Goal: Find specific page/section: Find specific page/section

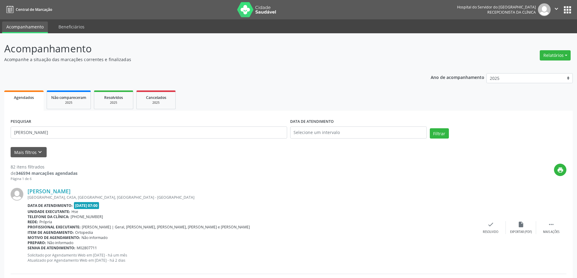
click at [430, 128] on button "Filtrar" at bounding box center [439, 133] width 19 height 10
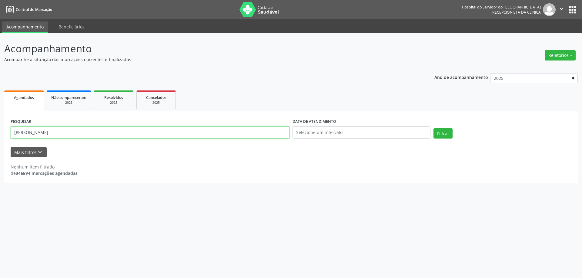
click at [70, 133] on input "[PERSON_NAME]" at bounding box center [150, 133] width 279 height 12
click at [433, 128] on button "Filtrar" at bounding box center [442, 133] width 19 height 10
click at [90, 138] on input "[PERSON_NAME]" at bounding box center [150, 133] width 279 height 12
click at [433, 128] on button "Filtrar" at bounding box center [442, 133] width 19 height 10
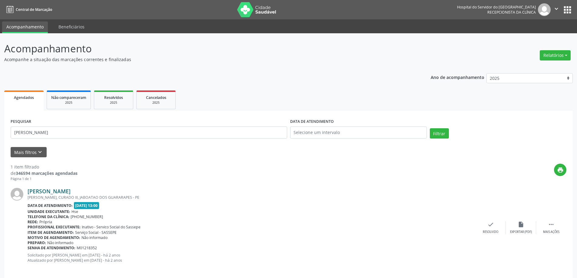
click at [68, 190] on link "[PERSON_NAME]" at bounding box center [49, 191] width 43 height 7
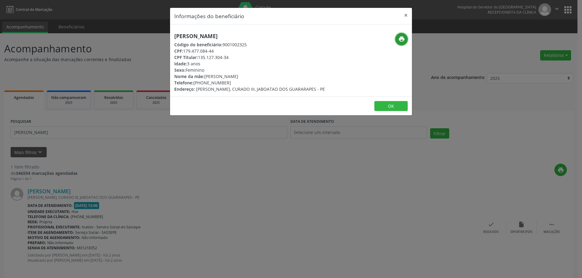
click at [405, 39] on button "print" at bounding box center [401, 39] width 12 height 12
click at [401, 16] on button "×" at bounding box center [405, 15] width 12 height 15
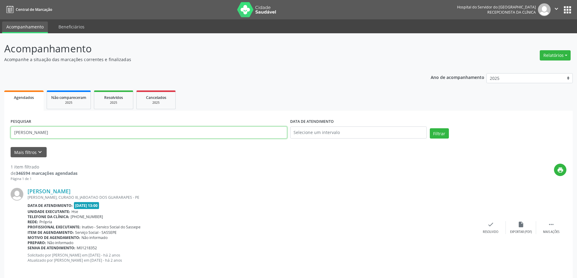
drag, startPoint x: 44, startPoint y: 136, endPoint x: 22, endPoint y: 136, distance: 21.5
click at [0, 144] on div "Acompanhamento Acompanhe a situação das marcações correntes e finalizadas Relat…" at bounding box center [288, 158] width 577 height 251
click at [430, 128] on button "Filtrar" at bounding box center [439, 133] width 19 height 10
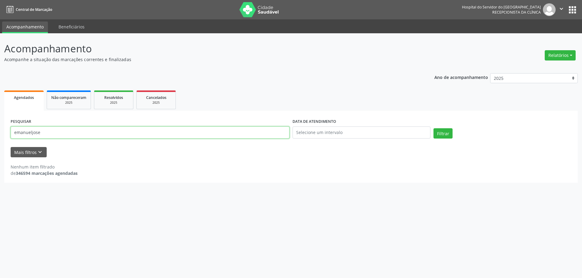
click at [31, 133] on input "emanueljose" at bounding box center [150, 133] width 279 height 12
click at [433, 128] on button "Filtrar" at bounding box center [442, 133] width 19 height 10
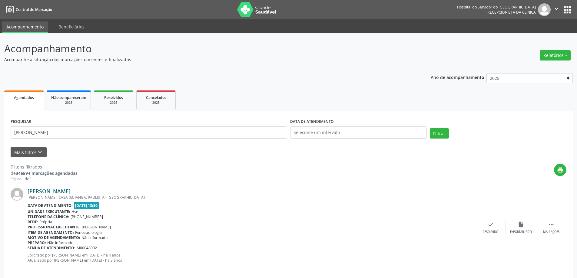
click at [66, 189] on link "[PERSON_NAME]" at bounding box center [49, 191] width 43 height 7
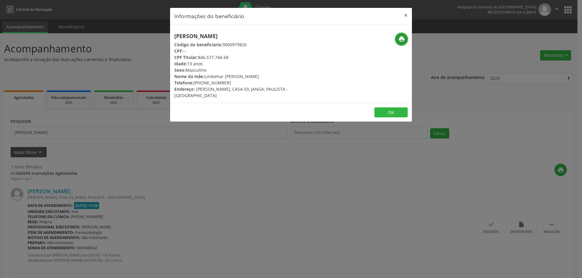
click at [398, 41] on button "print" at bounding box center [401, 39] width 12 height 12
click at [403, 17] on button "×" at bounding box center [405, 15] width 12 height 15
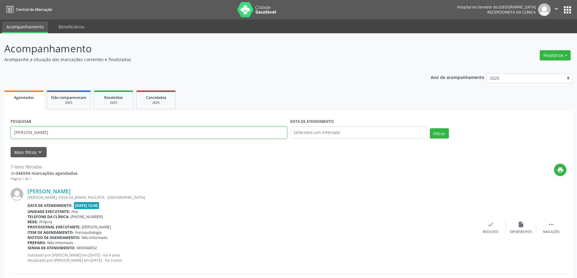
drag, startPoint x: 53, startPoint y: 134, endPoint x: 1, endPoint y: 139, distance: 52.4
click at [430, 128] on button "Filtrar" at bounding box center [439, 133] width 19 height 10
click at [67, 192] on link "[PERSON_NAME] de Moura" at bounding box center [62, 191] width 69 height 7
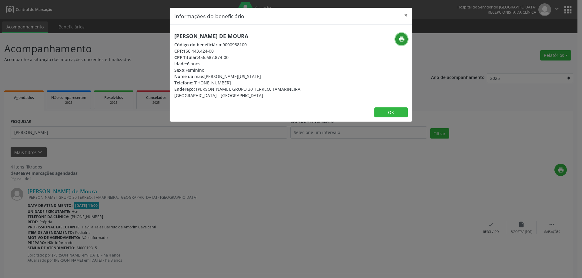
click at [402, 39] on icon "print" at bounding box center [401, 39] width 7 height 7
click at [409, 15] on button "×" at bounding box center [405, 15] width 12 height 15
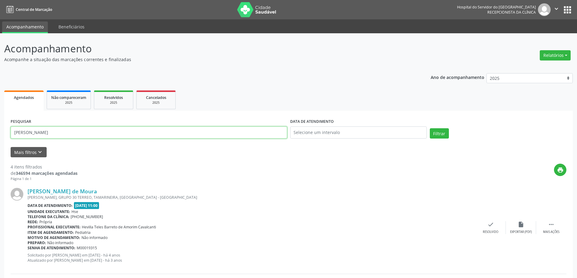
drag, startPoint x: 68, startPoint y: 135, endPoint x: 0, endPoint y: 140, distance: 67.7
type input "[PERSON_NAME]"
click at [430, 128] on button "Filtrar" at bounding box center [439, 133] width 19 height 10
click at [39, 197] on div "DA REGENERACAO, ARRUDA, [GEOGRAPHIC_DATA] - [GEOGRAPHIC_DATA]" at bounding box center [252, 197] width 448 height 5
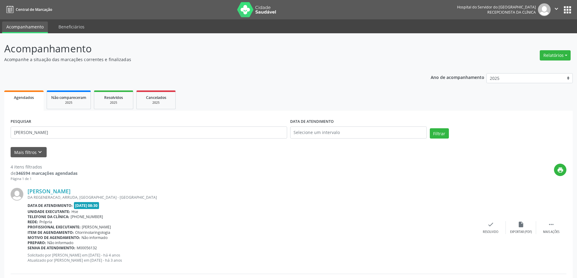
click at [41, 196] on div "DA REGENERACAO, ARRUDA, [GEOGRAPHIC_DATA] - [GEOGRAPHIC_DATA]" at bounding box center [252, 197] width 448 height 5
click at [46, 193] on link "[PERSON_NAME]" at bounding box center [49, 191] width 43 height 7
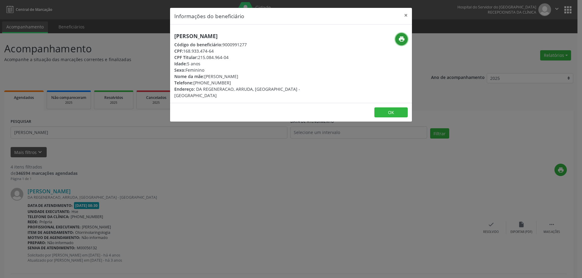
click at [402, 35] on button "print" at bounding box center [401, 39] width 12 height 12
